Goal: Transaction & Acquisition: Purchase product/service

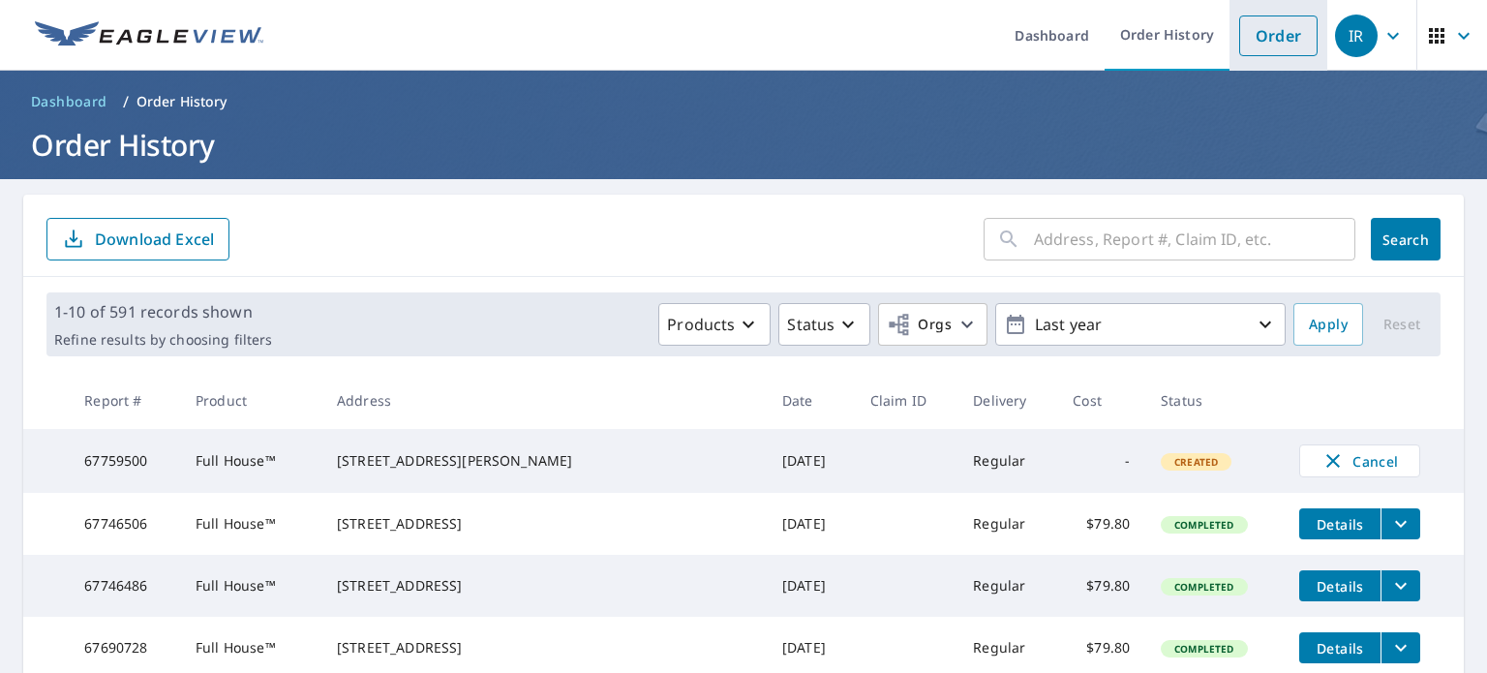
click at [1287, 38] on link "Order" at bounding box center [1278, 35] width 78 height 41
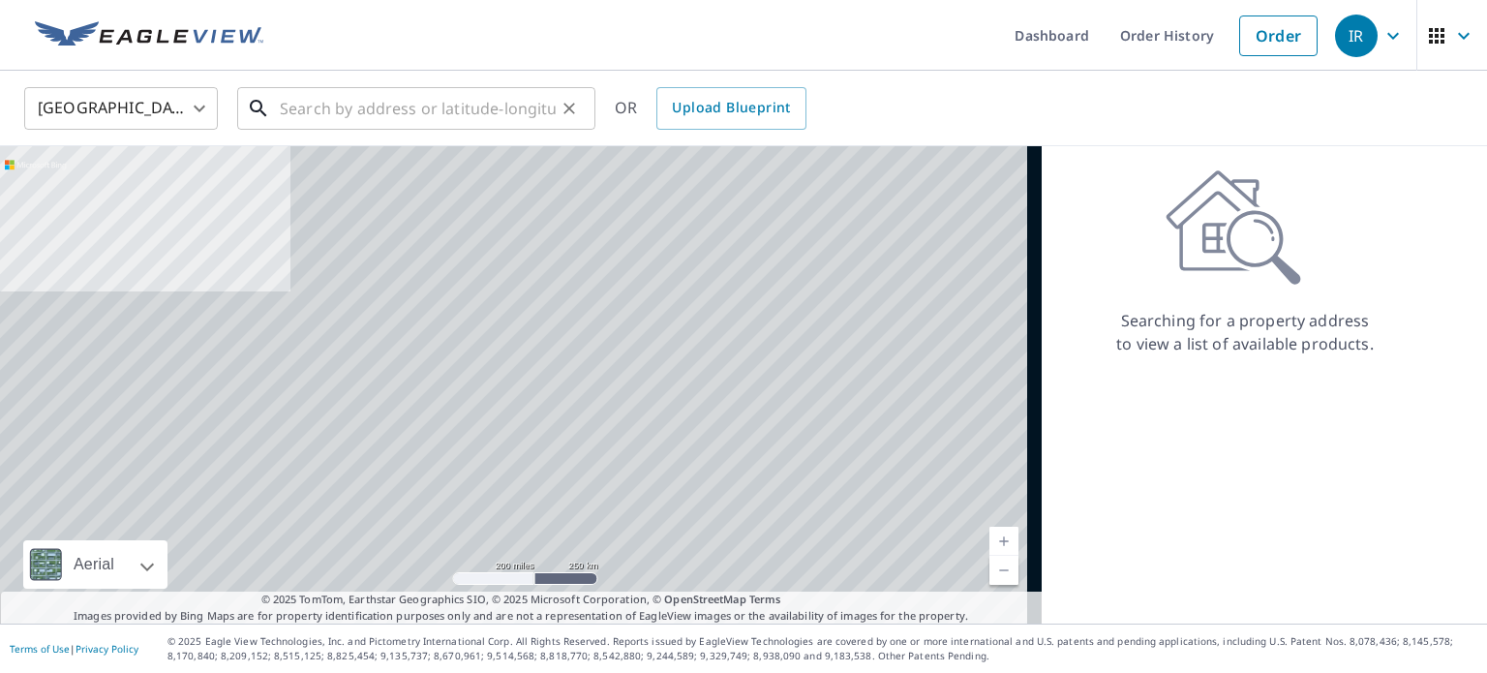
click at [465, 111] on input "text" at bounding box center [418, 108] width 276 height 54
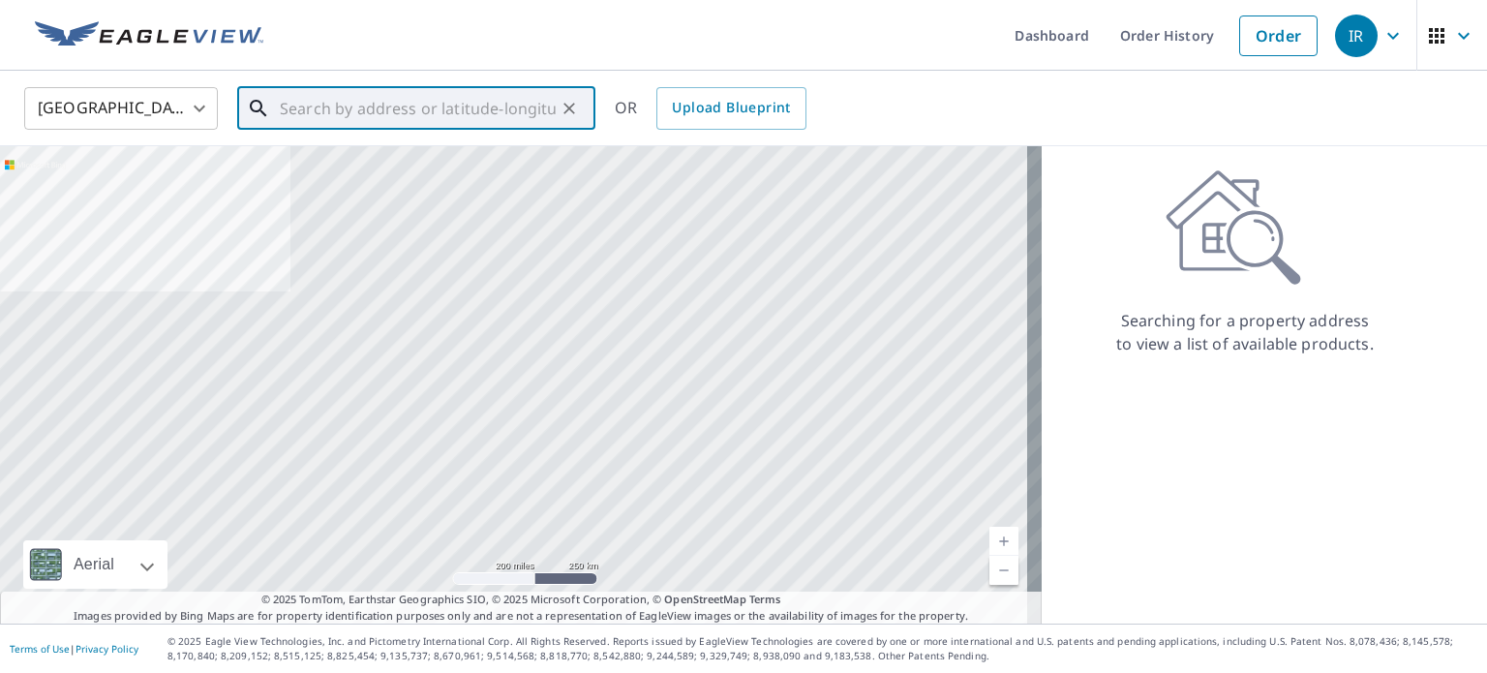
paste input "3909 Deepwood St, Colleyville, TX 76034"
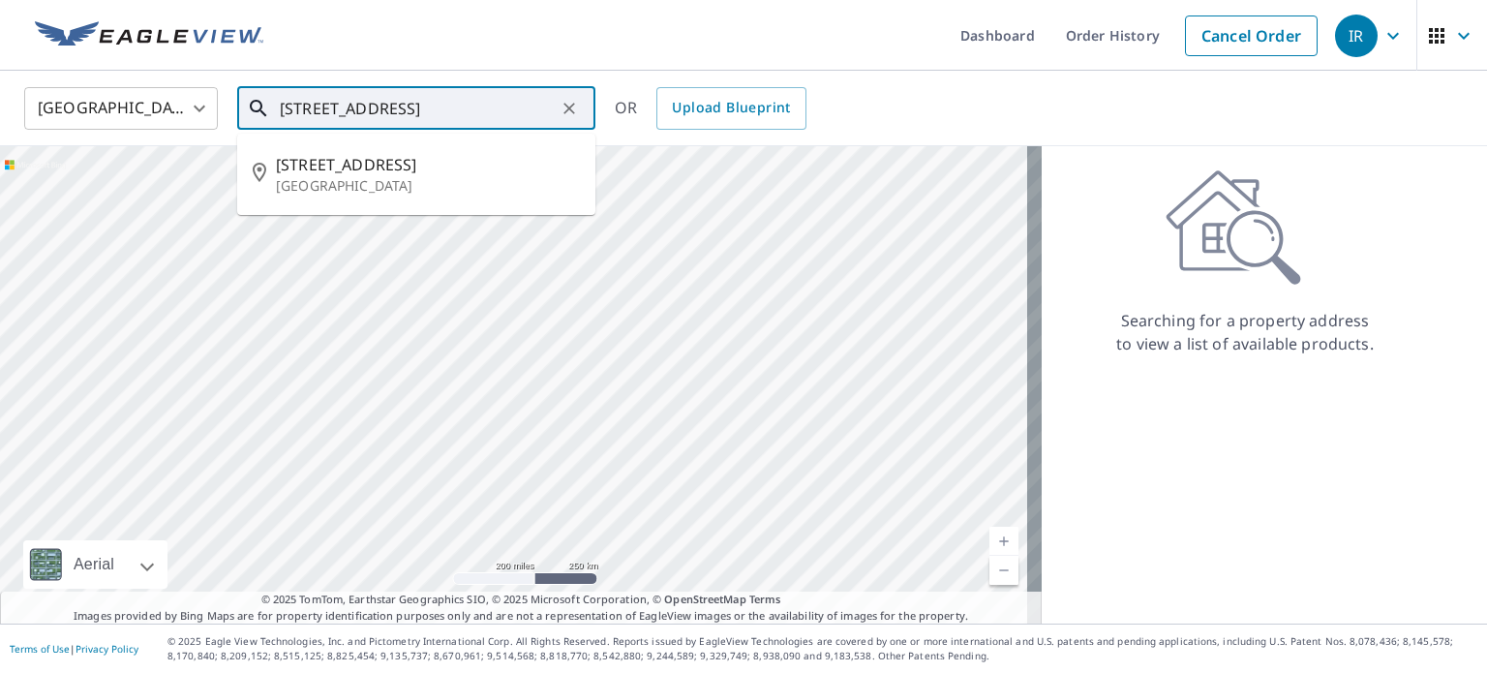
type input "3909 Deepwood St, Colleyville, TX 76034"
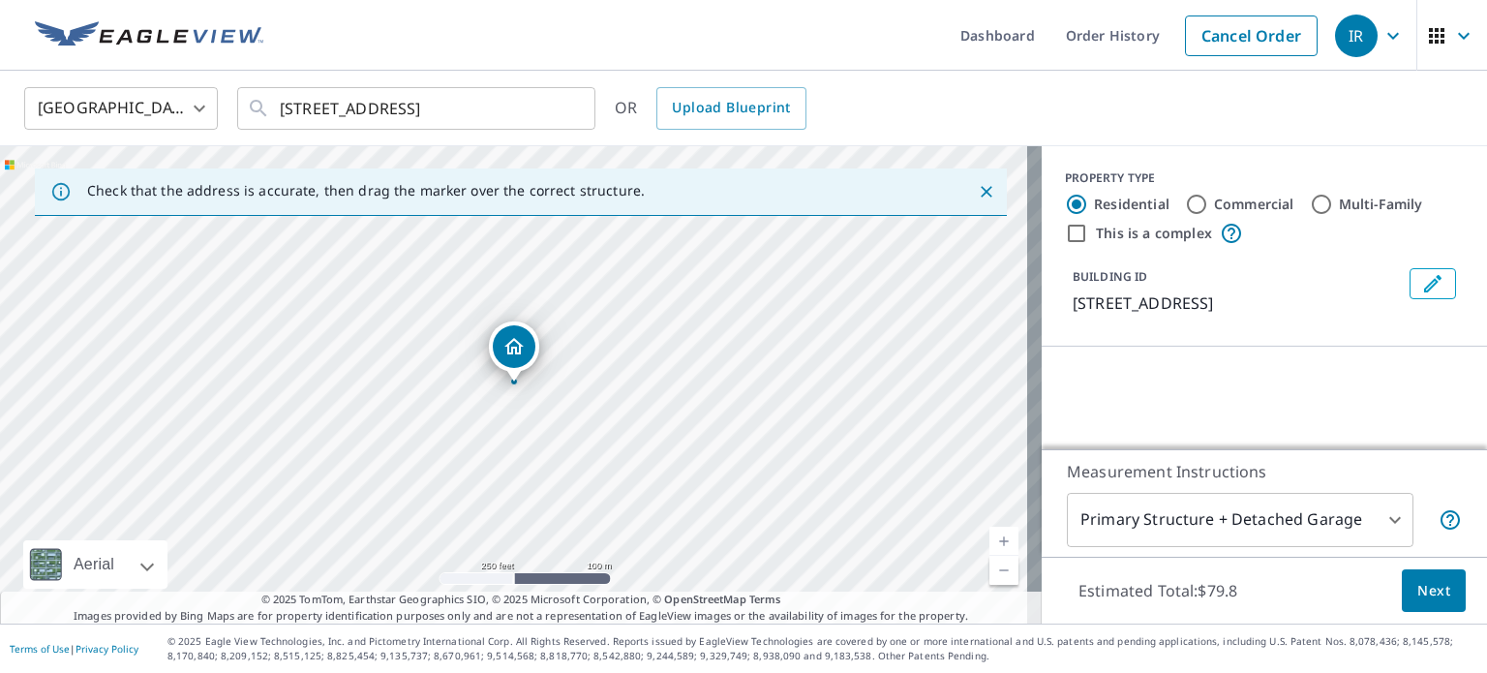
click at [513, 346] on icon "Dropped pin, building 1, Residential property, 3909 Deepwood St Colleyville, TX…" at bounding box center [514, 346] width 23 height 23
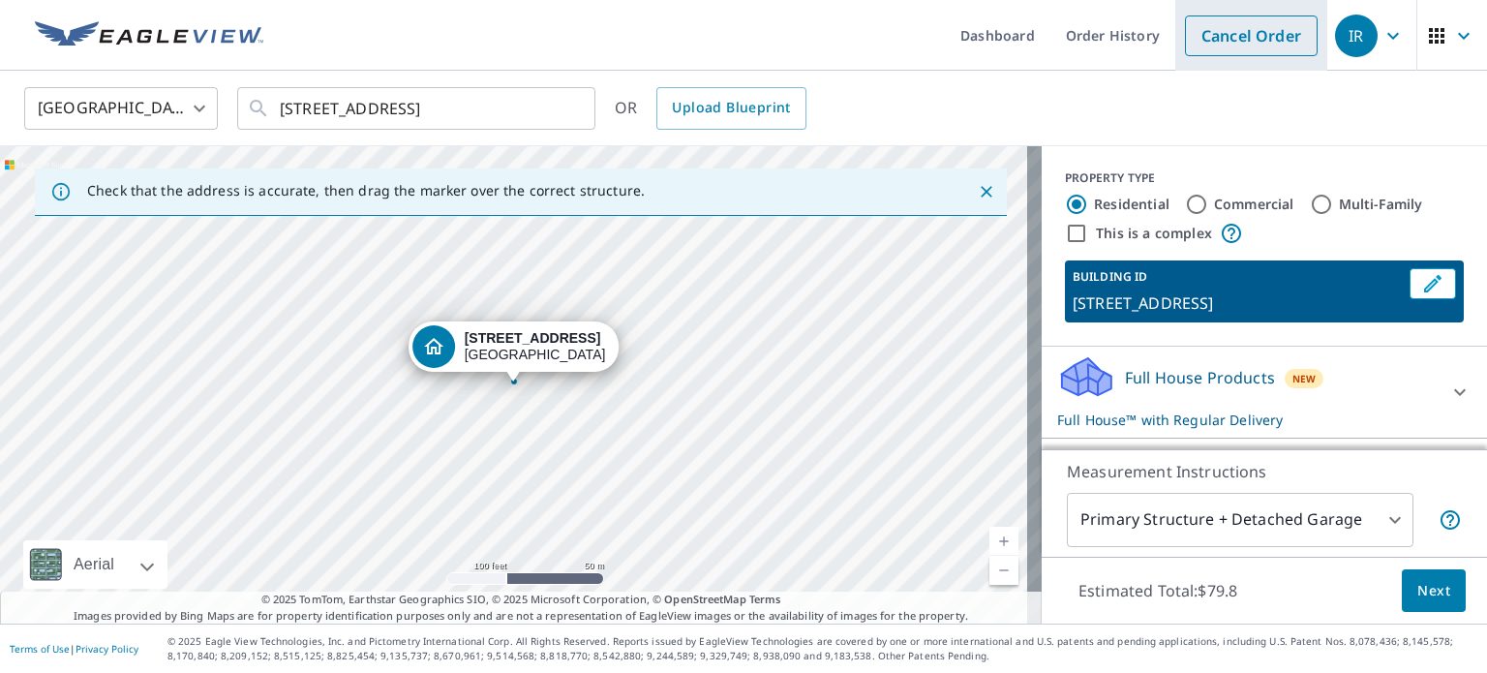
click at [1260, 42] on link "Cancel Order" at bounding box center [1251, 35] width 133 height 41
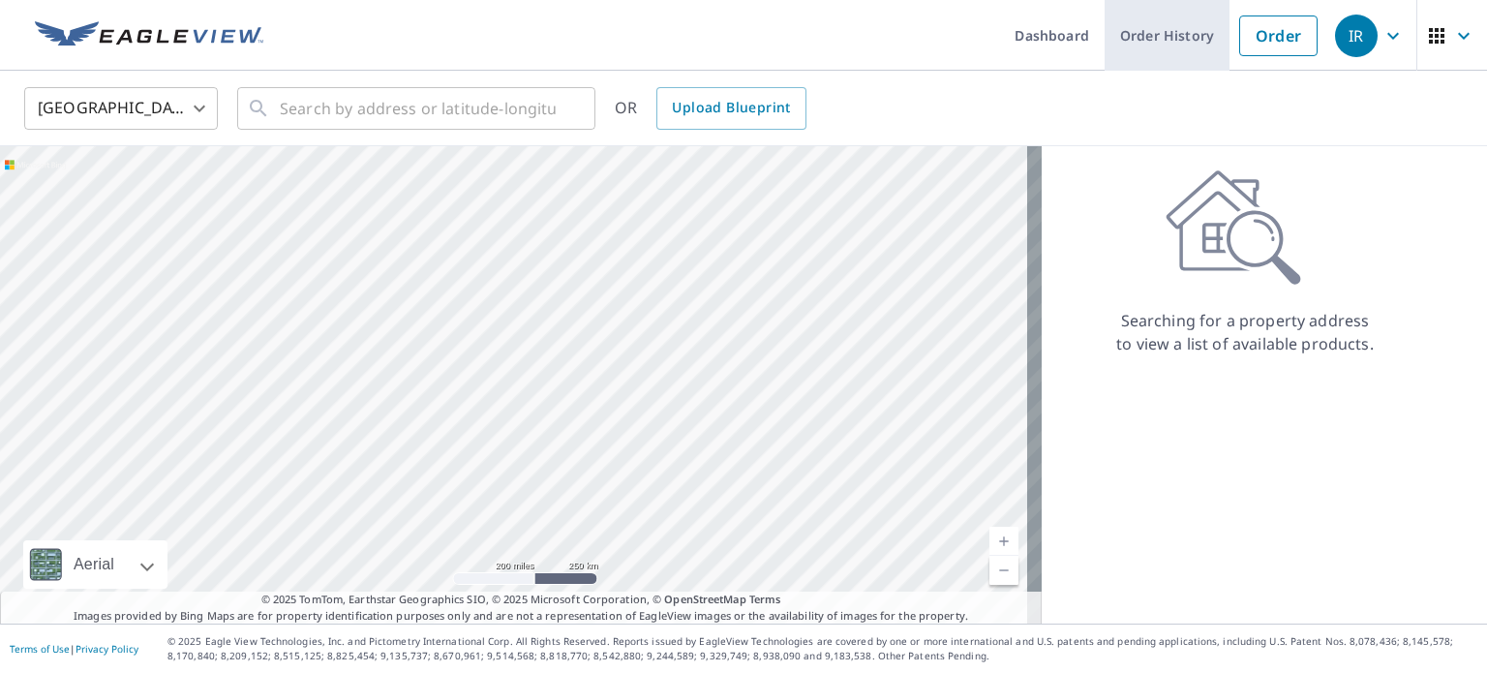
drag, startPoint x: 1130, startPoint y: 38, endPoint x: 1118, endPoint y: 38, distance: 11.6
click at [1130, 38] on link "Order History" at bounding box center [1167, 35] width 125 height 71
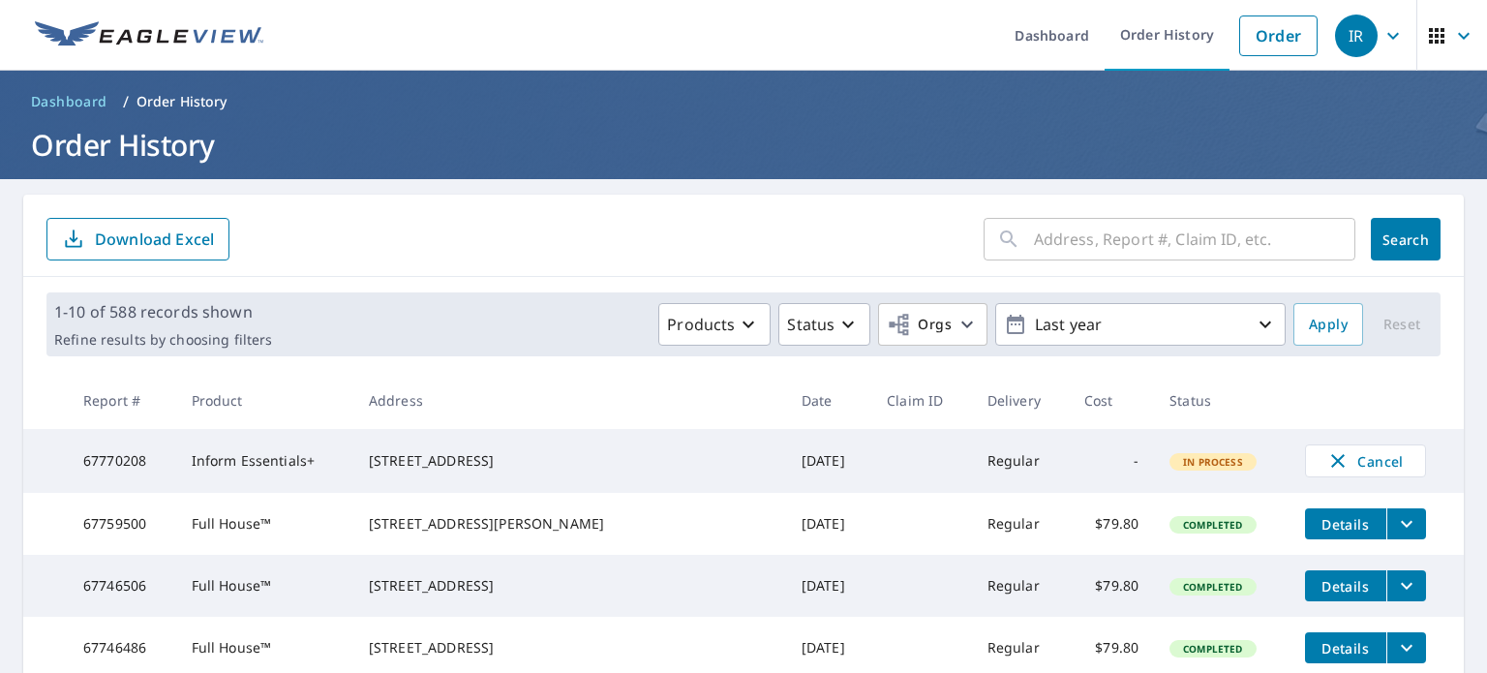
click at [305, 20] on ul "Dashboard Order History Order" at bounding box center [801, 35] width 1053 height 71
